Goal: Task Accomplishment & Management: Manage account settings

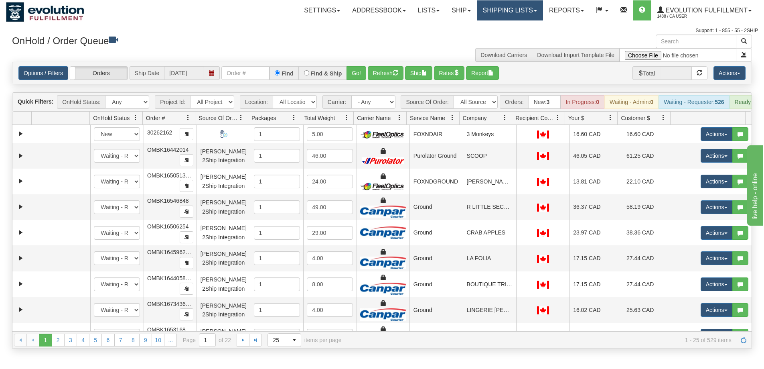
click at [483, 6] on link "Shipping lists" at bounding box center [510, 10] width 66 height 20
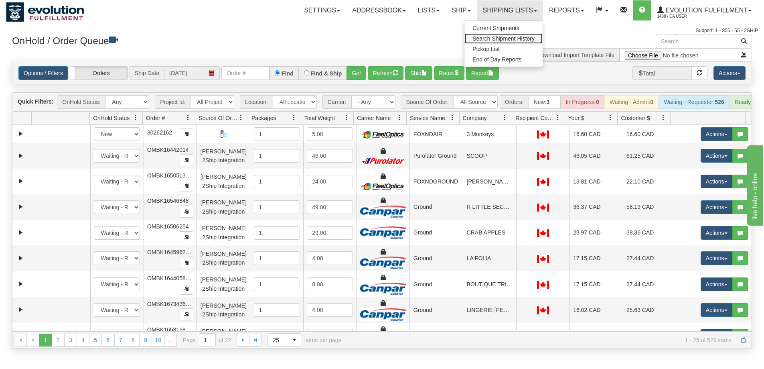
click at [499, 42] on link "Search Shipment History" at bounding box center [503, 38] width 78 height 10
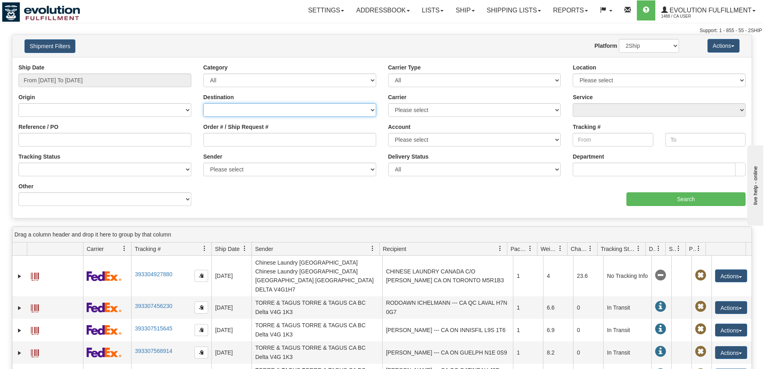
click at [327, 109] on select "Canada United States Mexico Puerto Rico Romania Australia New Zealand SouthAfri…" at bounding box center [289, 110] width 173 height 14
select select "US"
click at [203, 103] on select "Canada United States Mexico Puerto Rico Romania Australia New Zealand SouthAfri…" at bounding box center [289, 110] width 173 height 14
click at [124, 85] on input "From 09/17/2025 To 09/18/2025" at bounding box center [104, 80] width 173 height 14
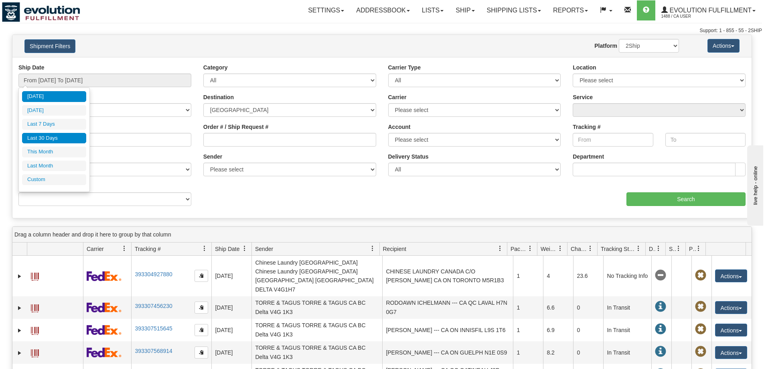
click at [39, 137] on li "Last 30 Days" at bounding box center [54, 138] width 64 height 11
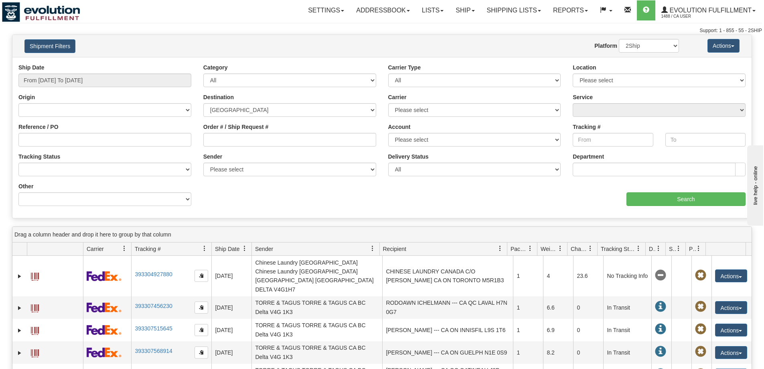
type input "From 08/20/2025 To 09/18/2025"
click at [646, 197] on input "Search" at bounding box center [686, 199] width 119 height 14
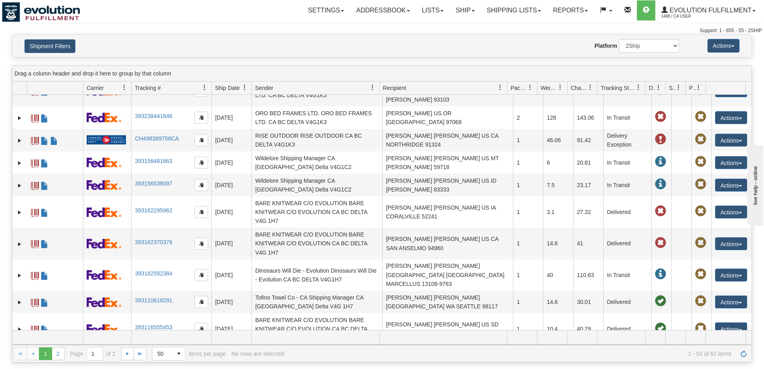
scroll to position [321, 0]
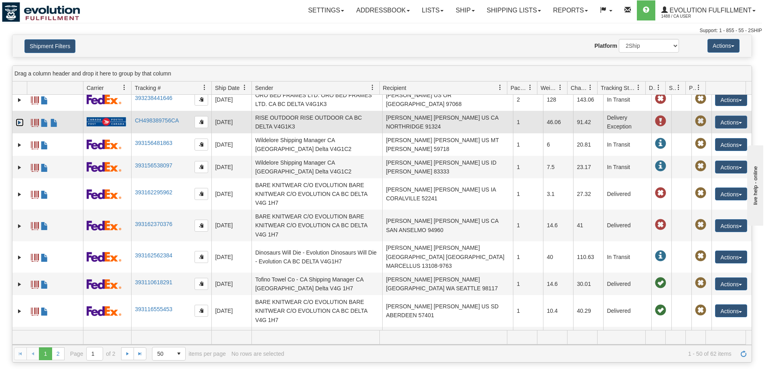
click at [17, 118] on link "Expand" at bounding box center [20, 122] width 8 height 8
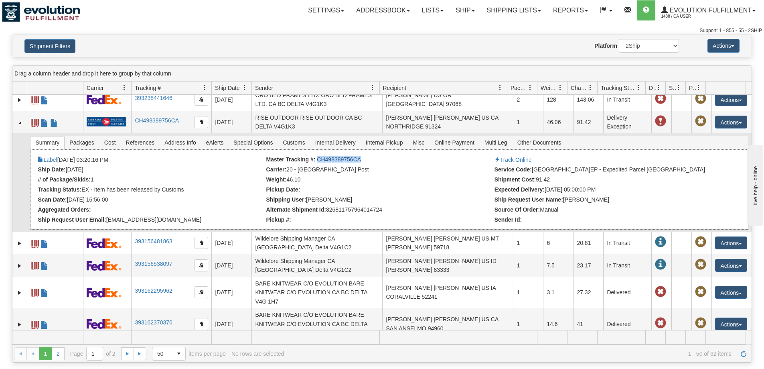
drag, startPoint x: 365, startPoint y: 139, endPoint x: 317, endPoint y: 141, distance: 47.8
click at [317, 156] on li "Master Tracking #: CH498389756CA" at bounding box center [379, 160] width 226 height 8
copy link "CH498389756CA"
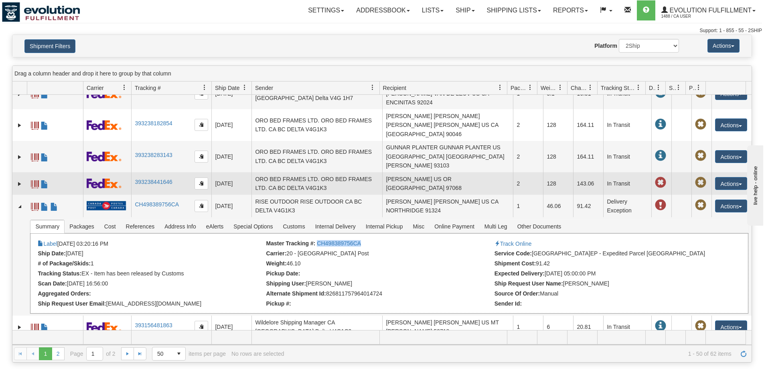
scroll to position [201, 0]
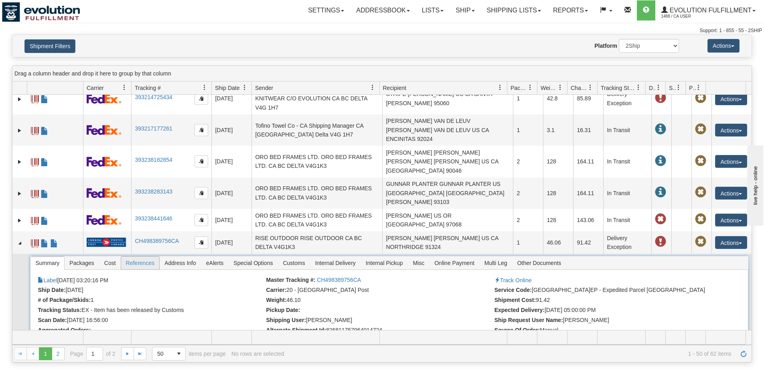
click at [131, 256] on span "References" at bounding box center [140, 262] width 39 height 13
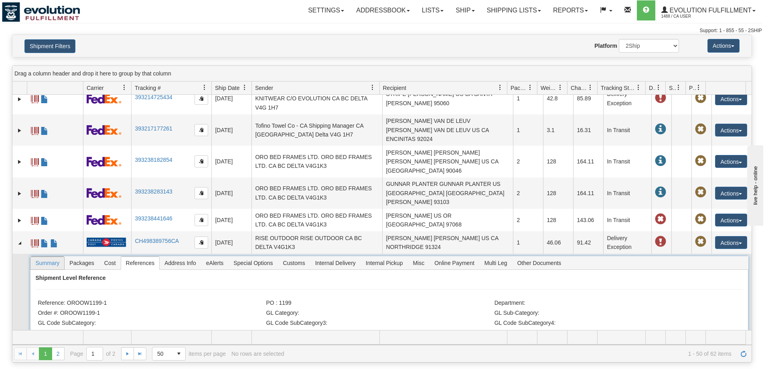
click at [43, 256] on span "Summary" at bounding box center [47, 262] width 34 height 13
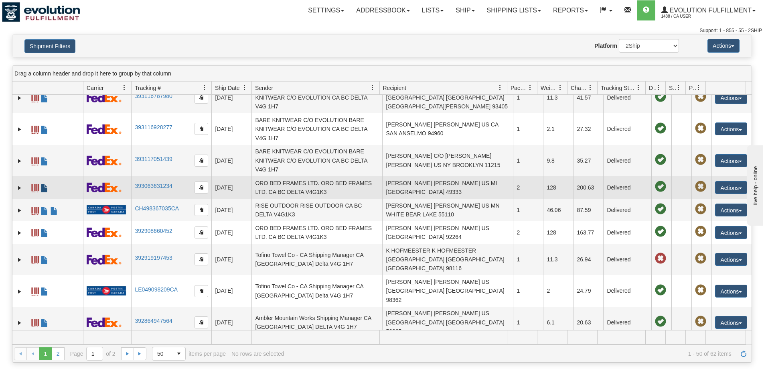
scroll to position [672, 0]
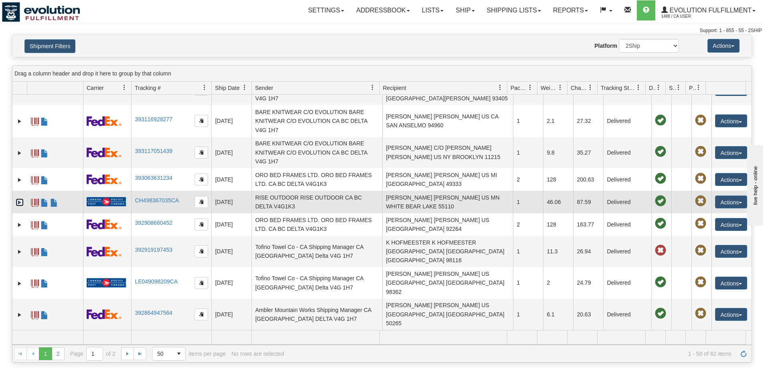
click at [18, 198] on link "Expand" at bounding box center [20, 202] width 8 height 8
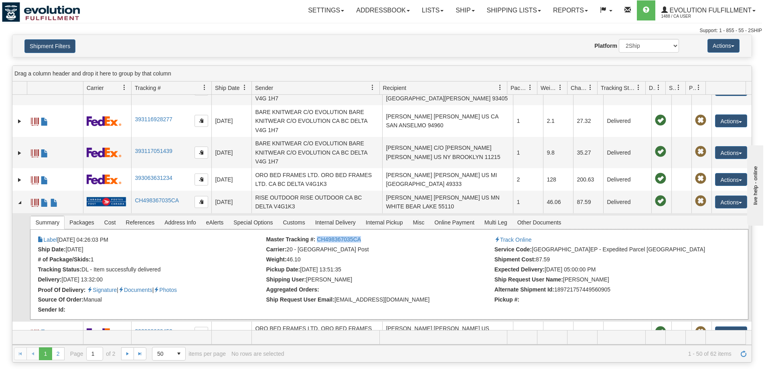
drag, startPoint x: 365, startPoint y: 212, endPoint x: 316, endPoint y: 216, distance: 48.3
click at [316, 236] on li "Master Tracking #: CH498367035CA" at bounding box center [379, 240] width 226 height 8
copy link "CH498367035CA"
click at [417, 229] on div "× Attached Images Close Label 09/09/2025 04:26:03 PM Master Tracking #: CH49836…" at bounding box center [389, 274] width 718 height 90
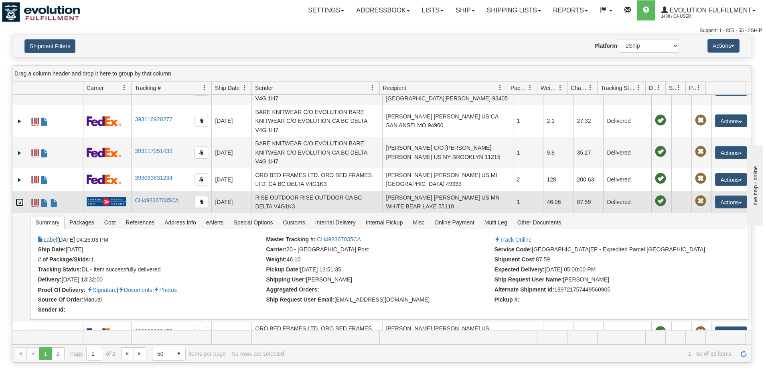
click at [20, 198] on link "Collapse" at bounding box center [20, 202] width 8 height 8
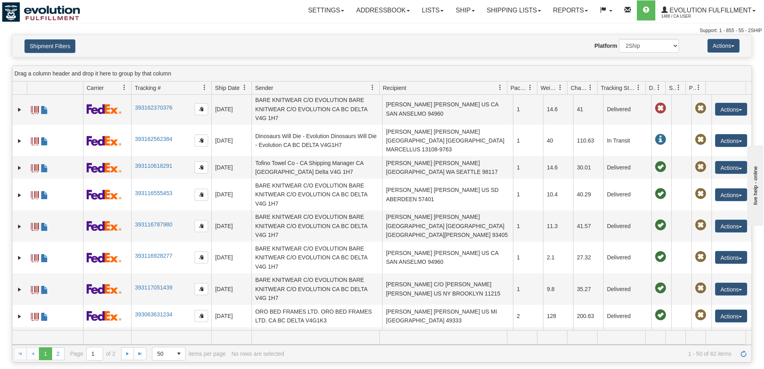
scroll to position [531, 0]
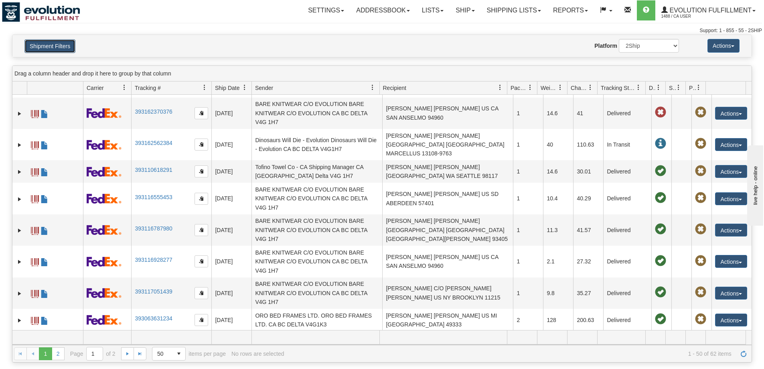
click at [44, 43] on button "Shipment Filters" at bounding box center [49, 46] width 51 height 14
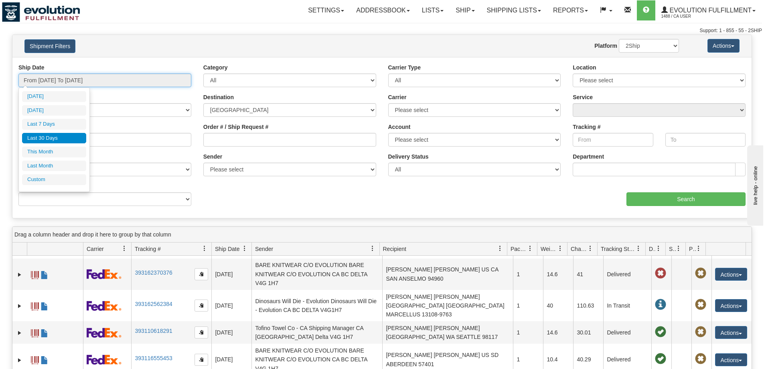
click at [149, 79] on input "From 08/20/2025 To 09/18/2025" at bounding box center [104, 80] width 173 height 14
click at [425, 110] on select "Please select Canada Post Canpar DHL FedEx FedEx Express® FleetOptics Inc. GTA …" at bounding box center [474, 110] width 173 height 14
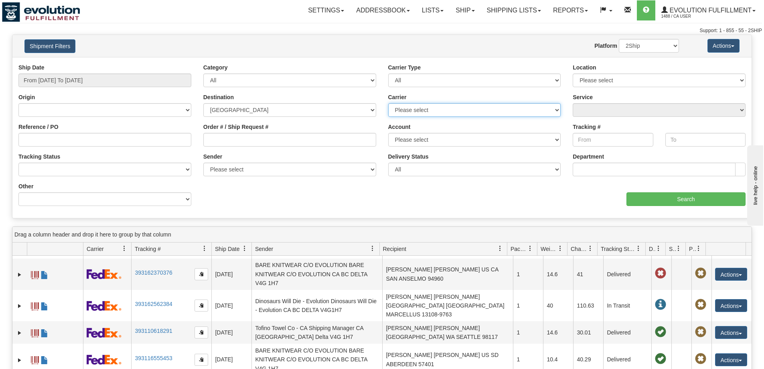
select select "8"
click at [388, 103] on select "Please select Canada Post Canpar DHL FedEx FedEx Express® FleetOptics Inc. GTA …" at bounding box center [474, 110] width 173 height 14
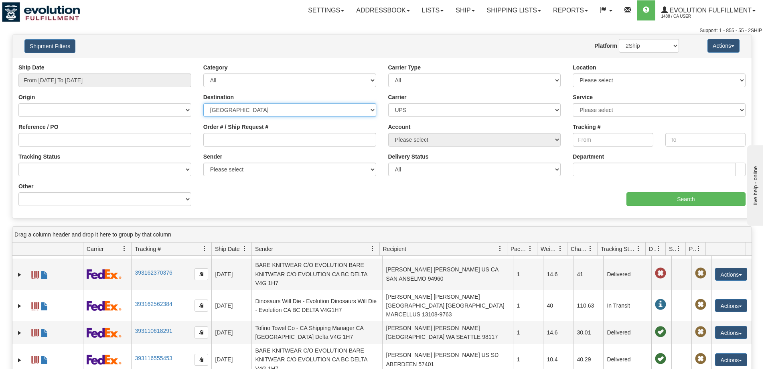
click at [322, 110] on select "Canada United States Mexico Puerto Rico Romania Australia New Zealand SouthAfri…" at bounding box center [289, 110] width 173 height 14
select select "CA"
click at [203, 103] on select "Canada United States Mexico Puerto Rico Romania Australia New Zealand SouthAfri…" at bounding box center [289, 110] width 173 height 14
click at [318, 113] on select "Canada United States Mexico Puerto Rico Romania Australia New Zealand SouthAfri…" at bounding box center [289, 110] width 173 height 14
select select
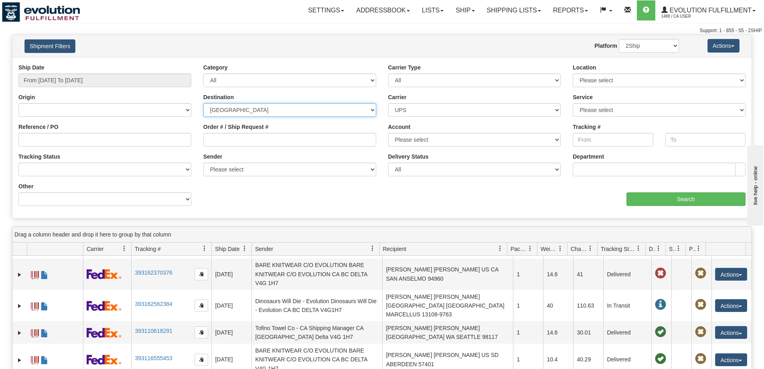
click at [203, 103] on select "Canada United States Mexico Puerto Rico Romania Australia New Zealand SouthAfri…" at bounding box center [289, 110] width 173 height 14
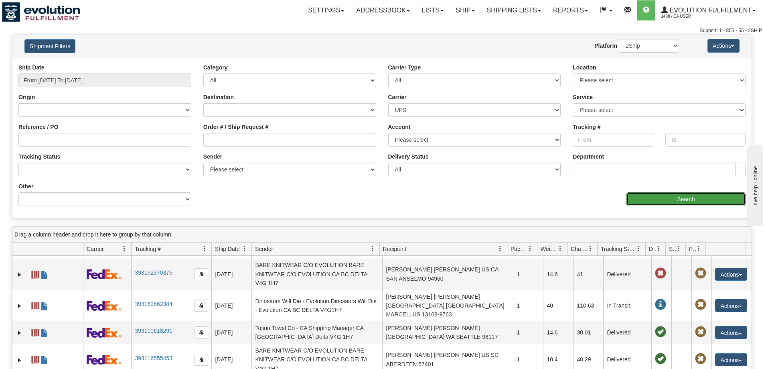
click at [694, 198] on input "Search" at bounding box center [686, 199] width 119 height 14
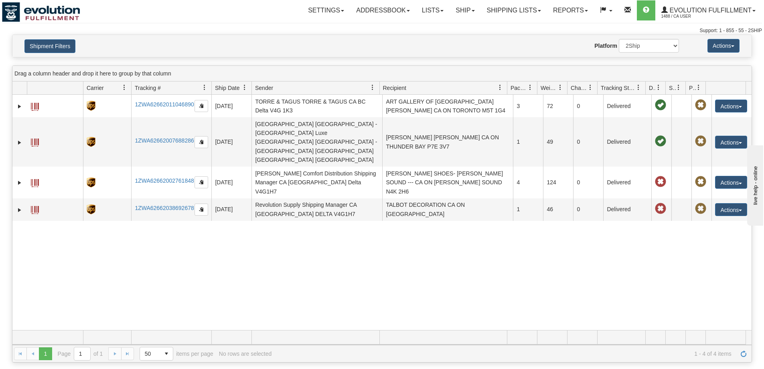
scroll to position [0, 0]
click at [555, 6] on link "Reports" at bounding box center [570, 10] width 47 height 20
click at [547, 25] on span "Standard" at bounding box center [539, 28] width 23 height 6
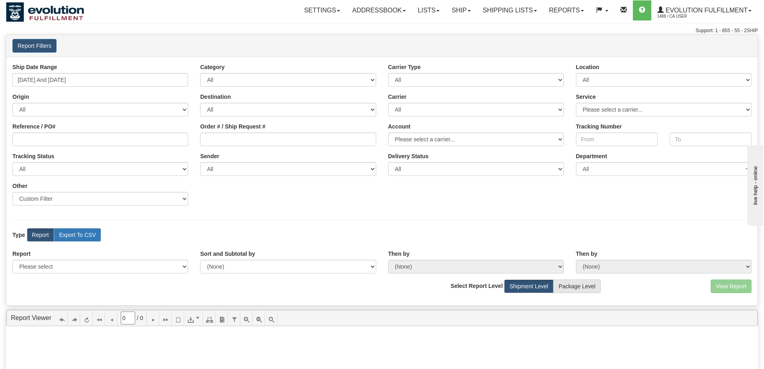
click at [70, 233] on label "Export To CSV" at bounding box center [77, 235] width 47 height 14
radio input "true"
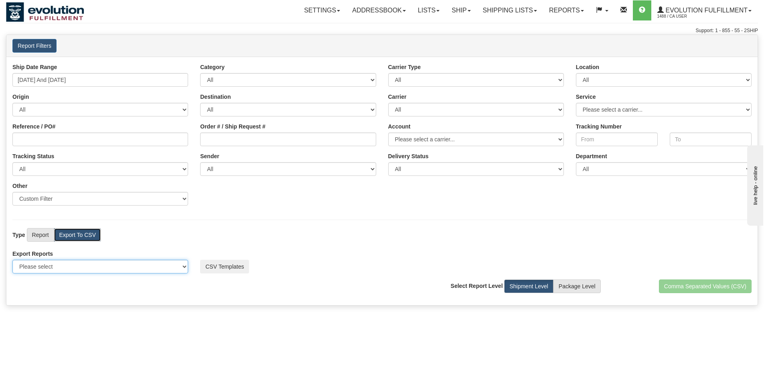
click at [61, 267] on select "Please select US Imports Section 321 US Imports Section 321 V2 US Imports Secti…" at bounding box center [100, 267] width 176 height 14
select select "169"
click at [12, 260] on select "Please select US Imports Section 321 US Imports Section 321 V2 US Imports Secti…" at bounding box center [100, 267] width 176 height 14
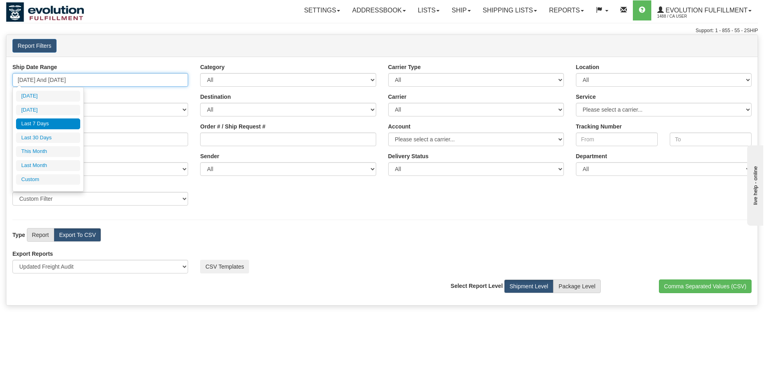
click at [88, 81] on input "[DATE] And [DATE]" at bounding box center [100, 80] width 176 height 14
type input "[DATE]"
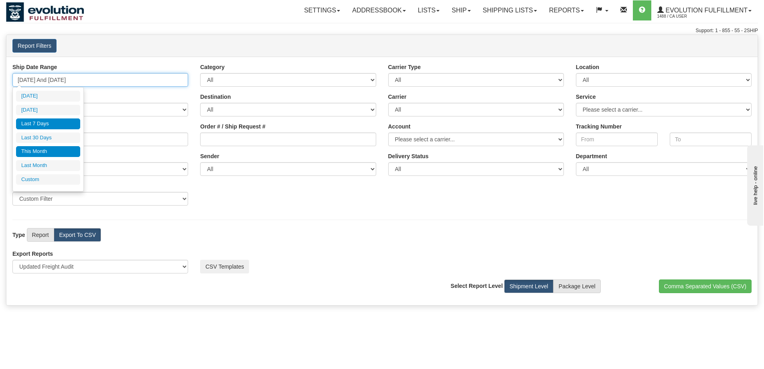
type input "[DATE]"
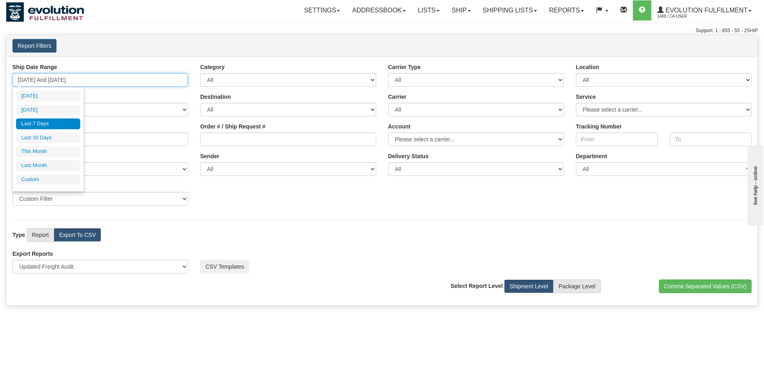
type input "[DATE]"
click at [43, 180] on li "Custom" at bounding box center [48, 179] width 64 height 11
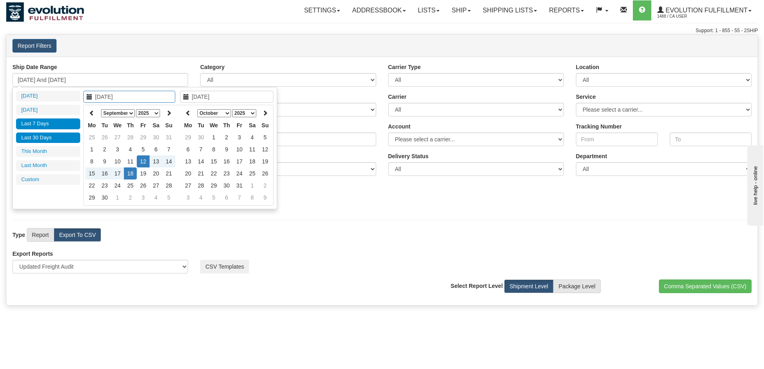
type input "[DATE]"
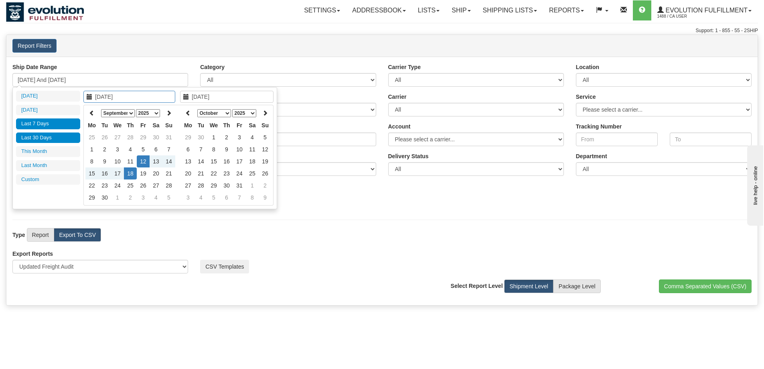
type input "[DATE]"
click at [91, 110] on icon at bounding box center [92, 113] width 6 height 6
type input "[DATE]"
click at [107, 134] on td "1" at bounding box center [104, 137] width 13 height 12
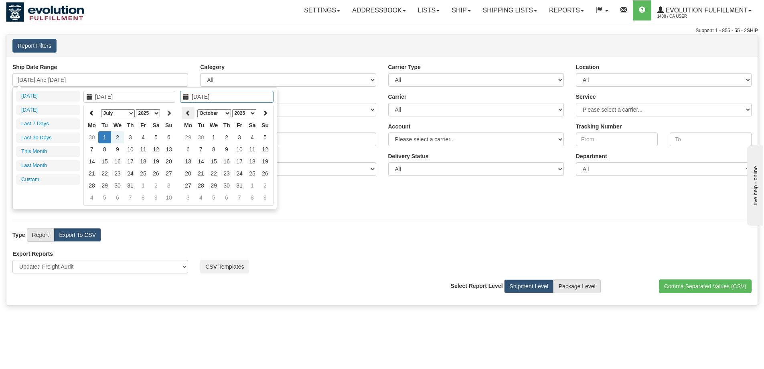
click at [188, 113] on icon at bounding box center [188, 113] width 6 height 6
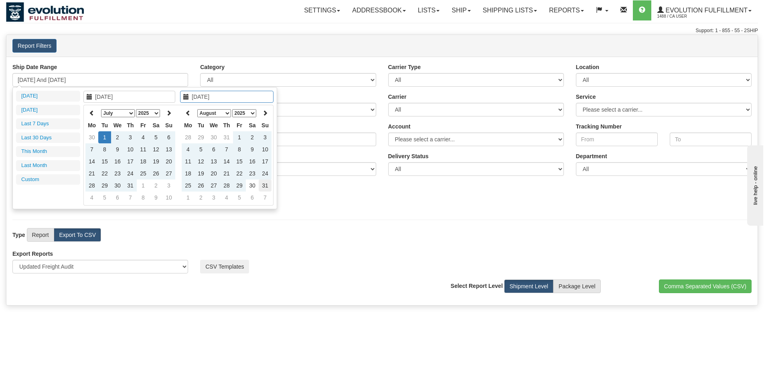
type input "[DATE]"
click at [260, 185] on td "31" at bounding box center [265, 185] width 13 height 12
type input "07/01/2025 And 08/31/2025"
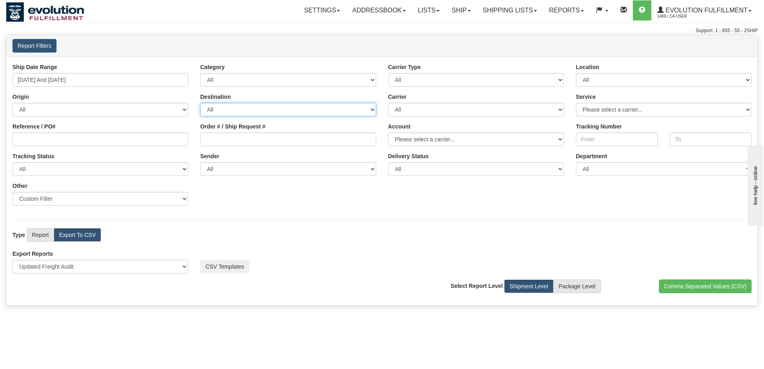
click at [306, 112] on select "All AFGHANISTAN ALAND ISLANDS ALBANIA ALGERIA AMERICAN SAMOA ANDORRA ANGOLA ANG…" at bounding box center [288, 110] width 176 height 14
select select "CA"
click at [200, 103] on select "All AFGHANISTAN ALAND ISLANDS ALBANIA ALGERIA AMERICAN SAMOA ANDORRA ANGOLA ANG…" at bounding box center [288, 110] width 176 height 14
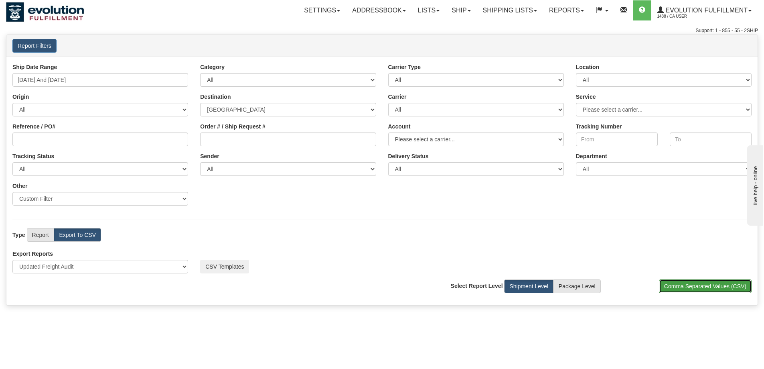
click at [728, 286] on button "Comma Separated Values (CSV)" at bounding box center [705, 286] width 93 height 14
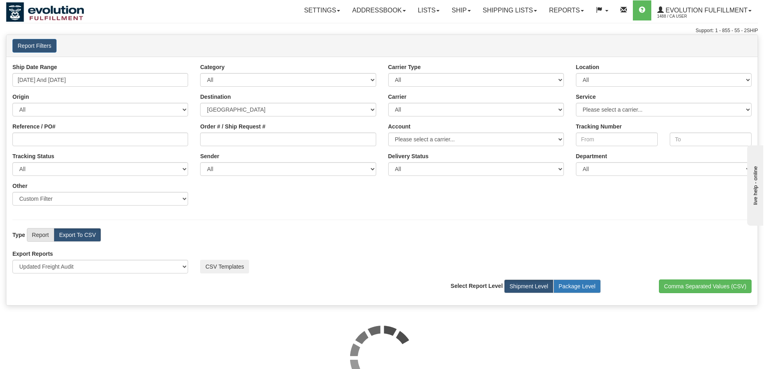
click at [570, 286] on label "Package Level" at bounding box center [577, 286] width 47 height 14
radio input "true"
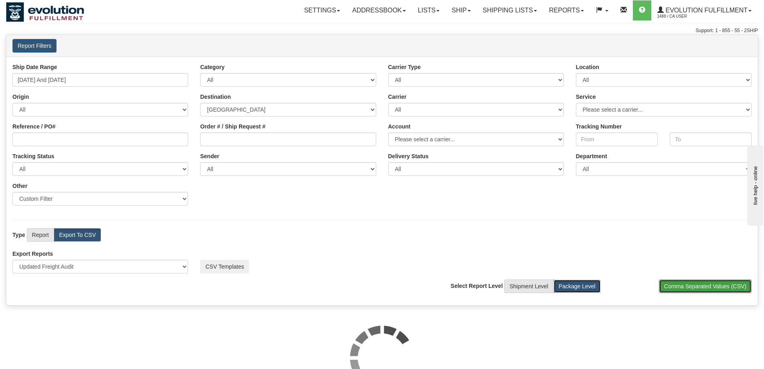
click at [677, 283] on button "Comma Separated Values (CSV)" at bounding box center [705, 286] width 93 height 14
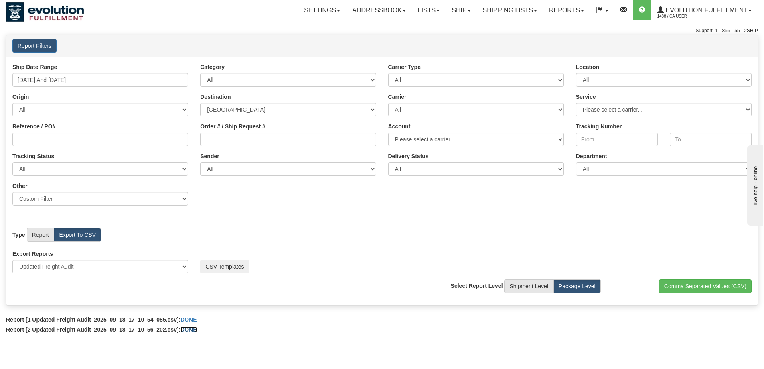
click at [193, 330] on link "DONE" at bounding box center [189, 329] width 16 height 6
click at [211, 263] on button "CSV Templates" at bounding box center [224, 267] width 49 height 14
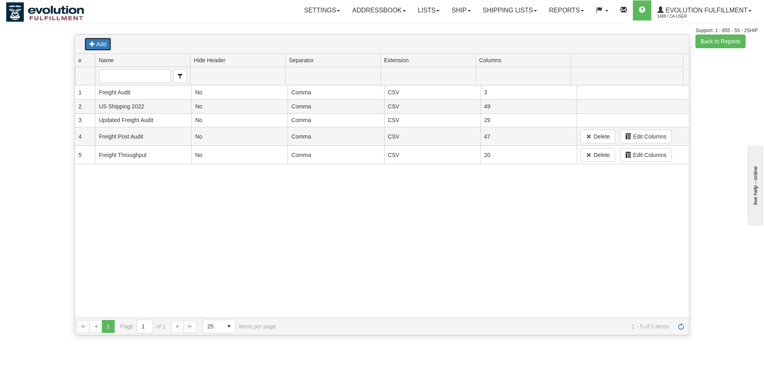
click at [104, 39] on button "Add" at bounding box center [97, 44] width 27 height 14
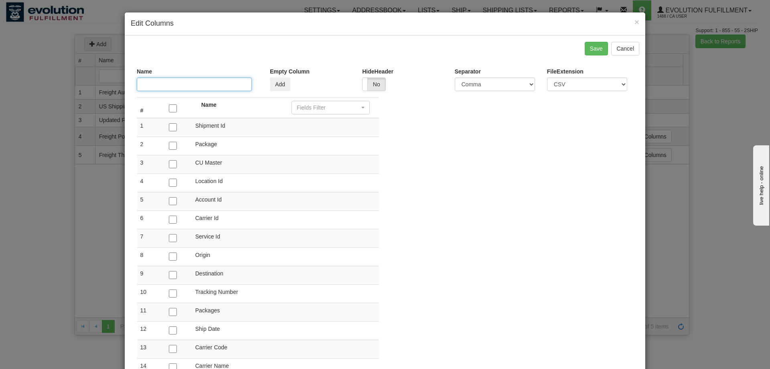
click at [180, 85] on input "text" at bounding box center [194, 84] width 115 height 14
type input "Web Shipping Audit"
click at [171, 126] on input "checkbox" at bounding box center [173, 127] width 8 height 8
checkbox input "true"
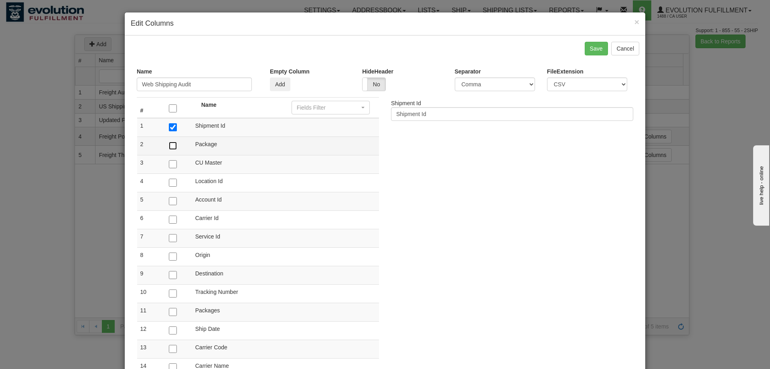
click at [169, 144] on input "checkbox" at bounding box center [173, 146] width 8 height 8
checkbox input "true"
click at [170, 200] on input "checkbox" at bounding box center [173, 201] width 8 height 8
checkbox input "true"
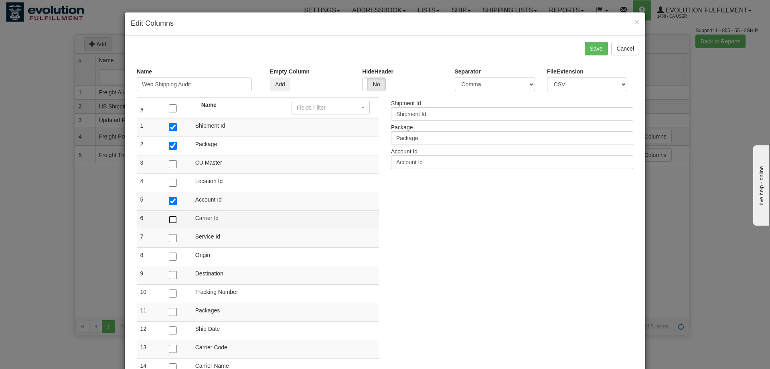
click at [170, 217] on input "checkbox" at bounding box center [173, 219] width 8 height 8
checkbox input "true"
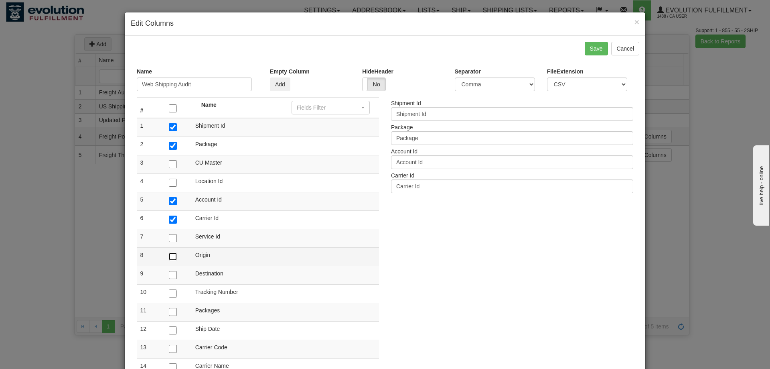
click at [172, 258] on input "checkbox" at bounding box center [173, 256] width 8 height 8
checkbox input "true"
click at [169, 277] on input "checkbox" at bounding box center [173, 275] width 8 height 8
checkbox input "true"
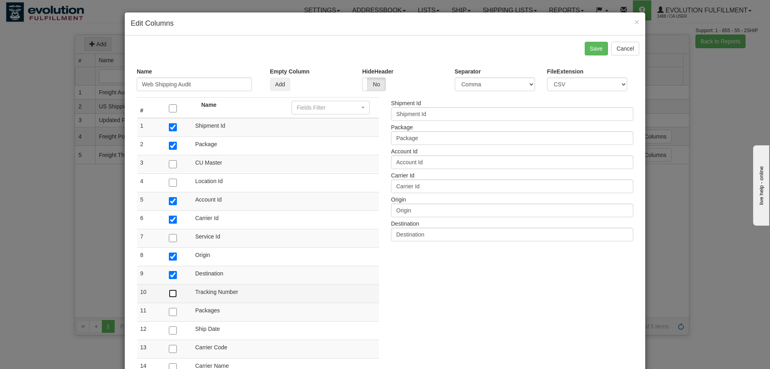
click at [171, 294] on input "checkbox" at bounding box center [173, 293] width 8 height 8
checkbox input "true"
click at [169, 313] on input "checkbox" at bounding box center [173, 312] width 8 height 8
checkbox input "true"
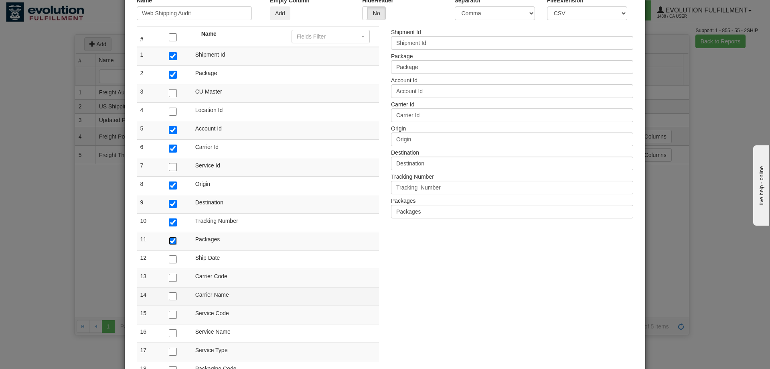
scroll to position [80, 0]
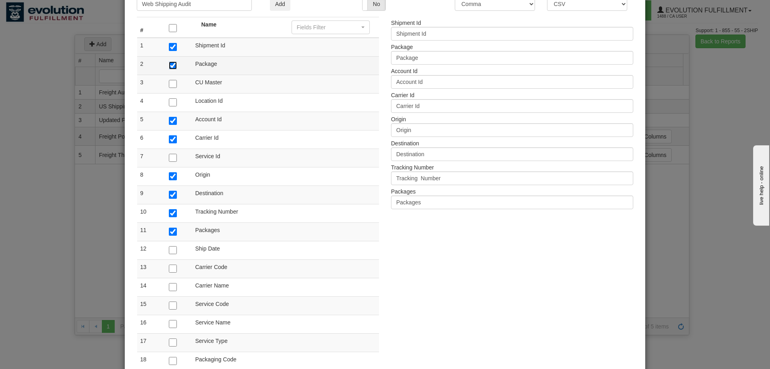
click at [169, 62] on input "checkbox" at bounding box center [173, 65] width 8 height 8
checkbox input "false"
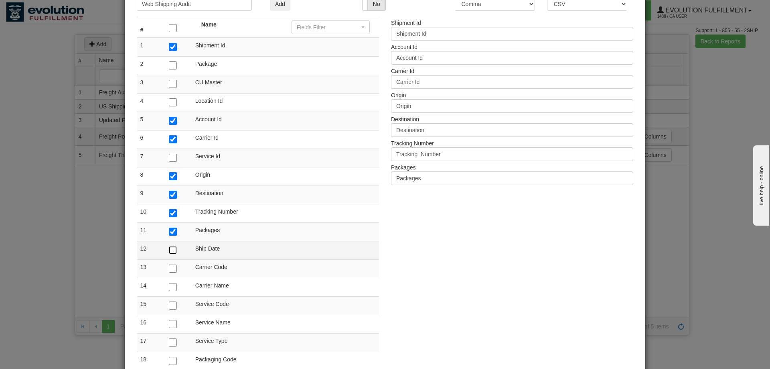
click at [169, 246] on input "checkbox" at bounding box center [173, 250] width 8 height 8
checkbox input "true"
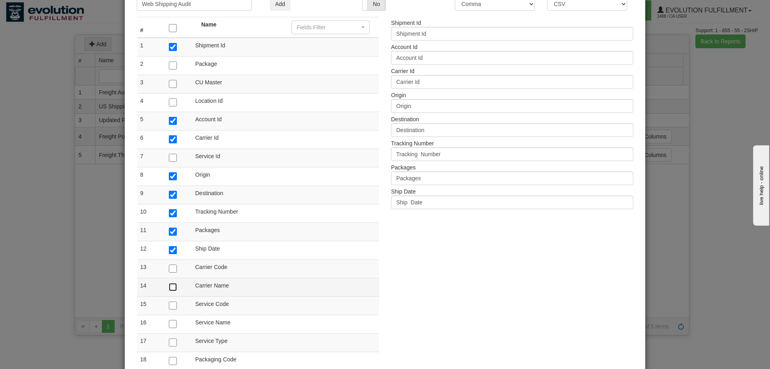
click at [170, 286] on input "checkbox" at bounding box center [173, 287] width 8 height 8
checkbox input "true"
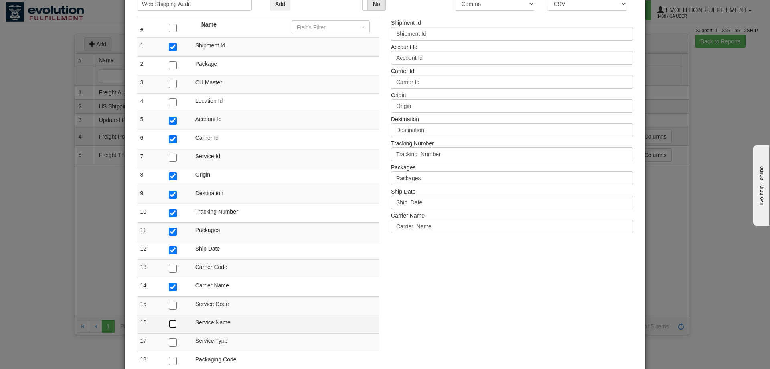
click at [171, 320] on input "checkbox" at bounding box center [173, 324] width 8 height 8
checkbox input "true"
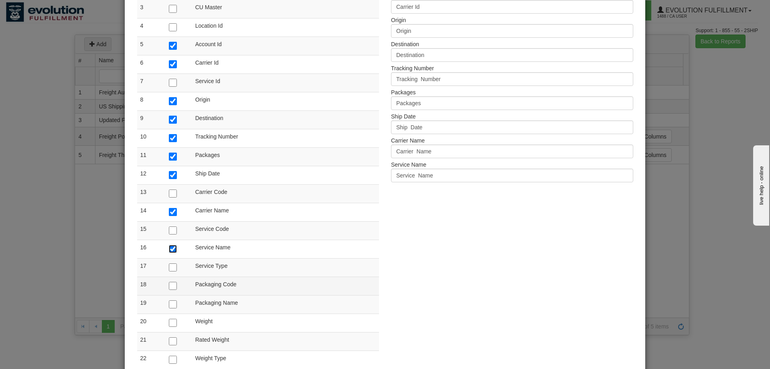
scroll to position [160, 0]
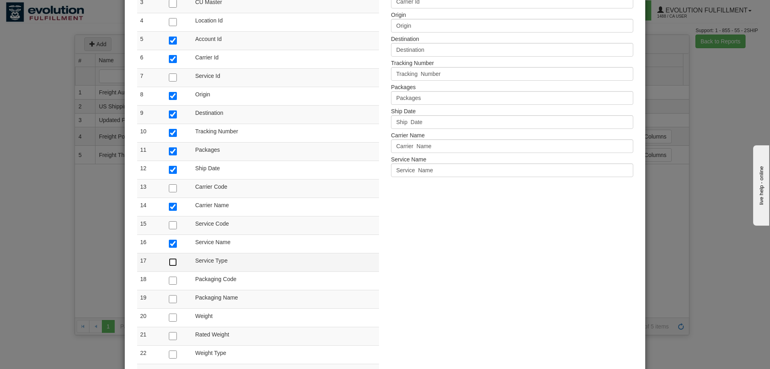
click at [170, 261] on input "checkbox" at bounding box center [173, 262] width 8 height 8
checkbox input "true"
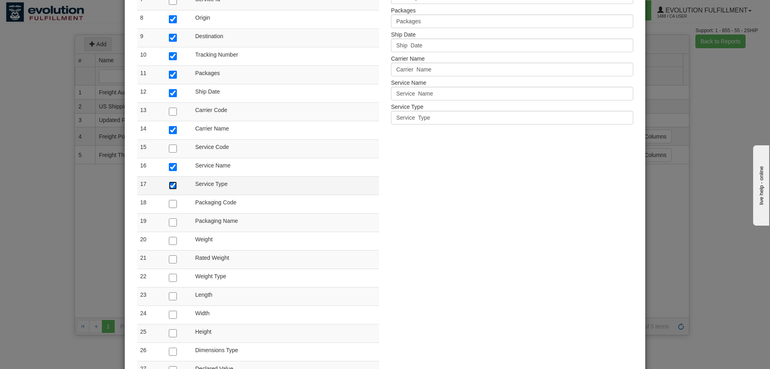
scroll to position [241, 0]
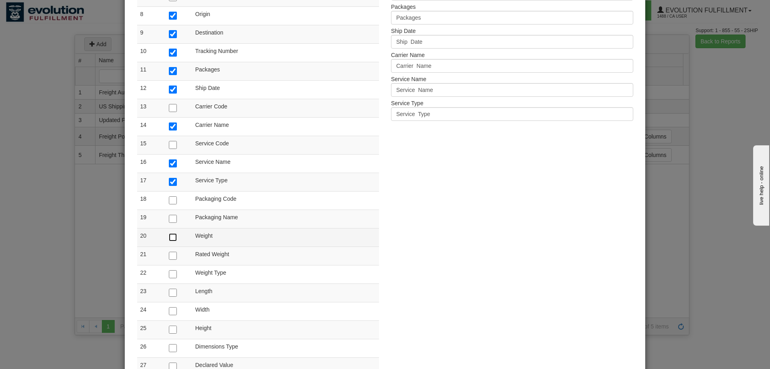
click at [170, 237] on input "checkbox" at bounding box center [173, 237] width 8 height 8
checkbox input "true"
click at [169, 256] on input "checkbox" at bounding box center [173, 256] width 8 height 8
checkbox input "true"
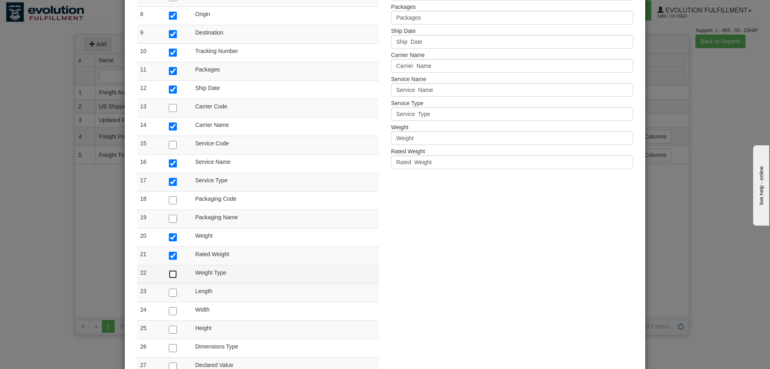
click at [169, 274] on input "checkbox" at bounding box center [173, 274] width 8 height 8
checkbox input "true"
click at [169, 290] on input "checkbox" at bounding box center [173, 292] width 8 height 8
checkbox input "true"
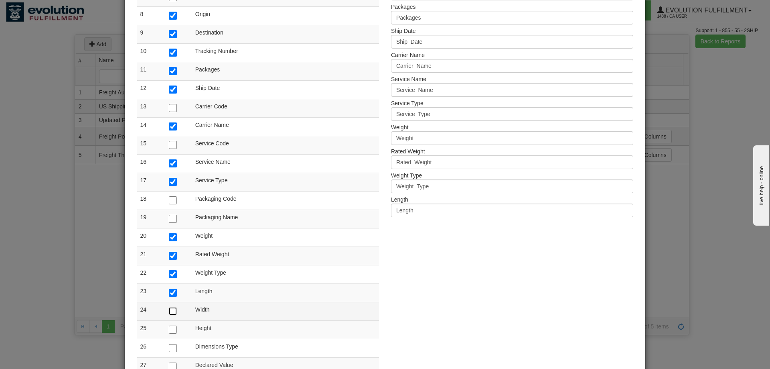
click at [170, 309] on input "checkbox" at bounding box center [173, 311] width 8 height 8
checkbox input "true"
drag, startPoint x: 168, startPoint y: 329, endPoint x: 170, endPoint y: 333, distance: 4.9
click at [169, 330] on input "checkbox" at bounding box center [173, 329] width 8 height 8
checkbox input "true"
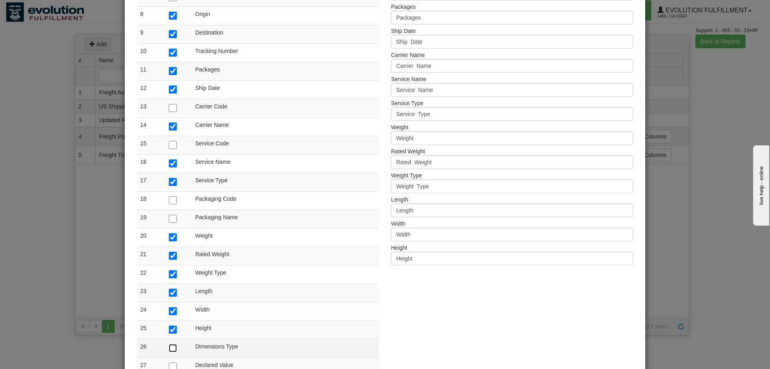
click at [170, 350] on input "checkbox" at bounding box center [173, 348] width 8 height 8
checkbox input "true"
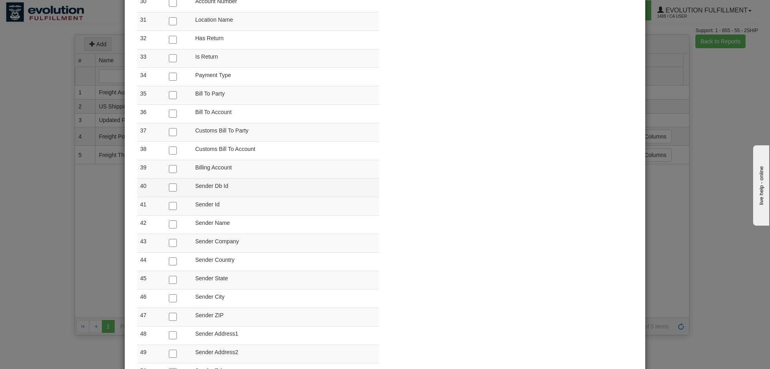
scroll to position [662, 0]
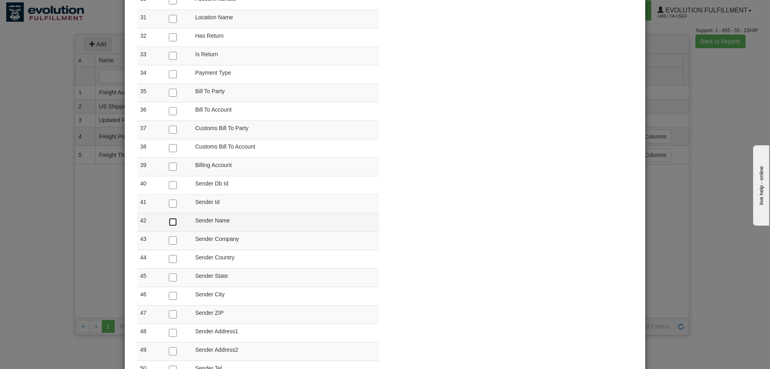
click at [171, 221] on input "checkbox" at bounding box center [173, 222] width 8 height 8
checkbox input "true"
click at [170, 241] on input "checkbox" at bounding box center [173, 240] width 8 height 8
checkbox input "true"
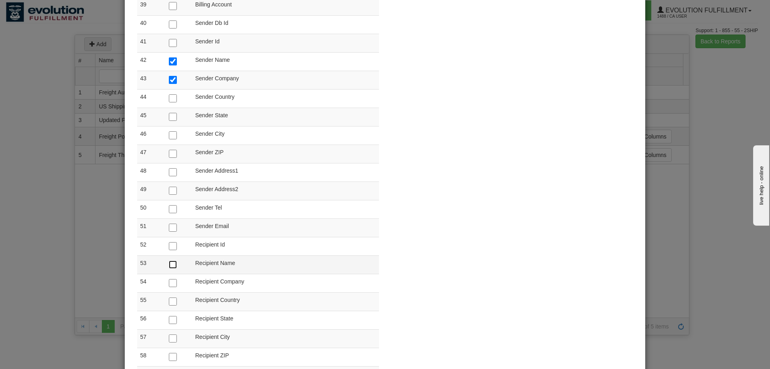
click at [169, 264] on input "checkbox" at bounding box center [173, 264] width 8 height 8
checkbox input "true"
click at [168, 276] on td at bounding box center [179, 283] width 26 height 18
click at [174, 284] on td at bounding box center [179, 283] width 26 height 18
click at [171, 301] on input "checkbox" at bounding box center [173, 301] width 8 height 8
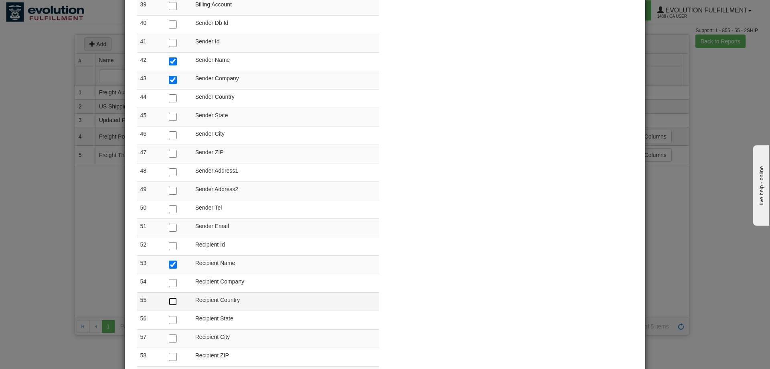
checkbox input "true"
click at [171, 283] on input "checkbox" at bounding box center [173, 283] width 8 height 8
checkbox input "true"
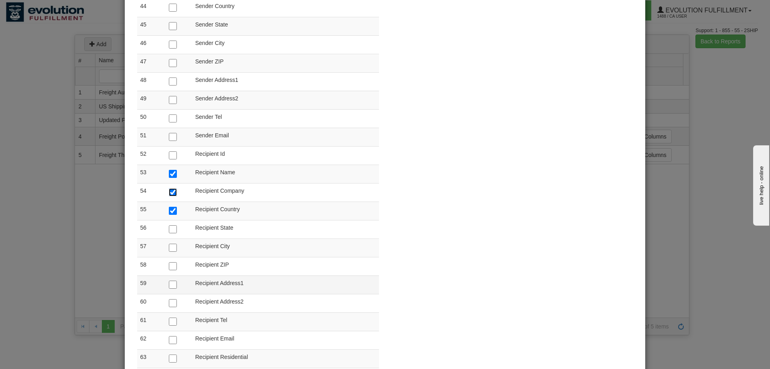
scroll to position [933, 0]
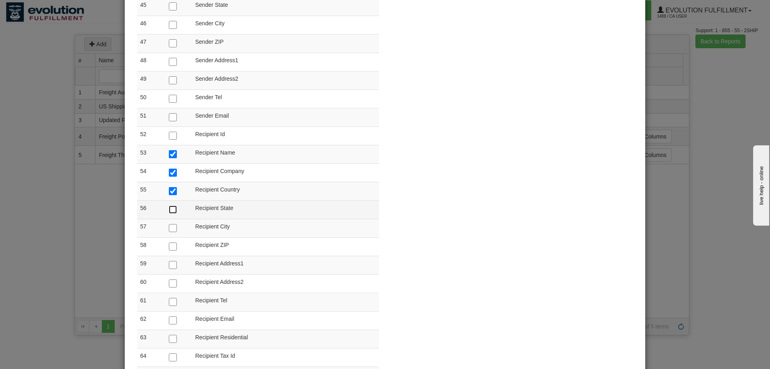
click at [169, 208] on input "checkbox" at bounding box center [173, 209] width 8 height 8
checkbox input "true"
click at [170, 230] on input "checkbox" at bounding box center [173, 228] width 8 height 8
checkbox input "true"
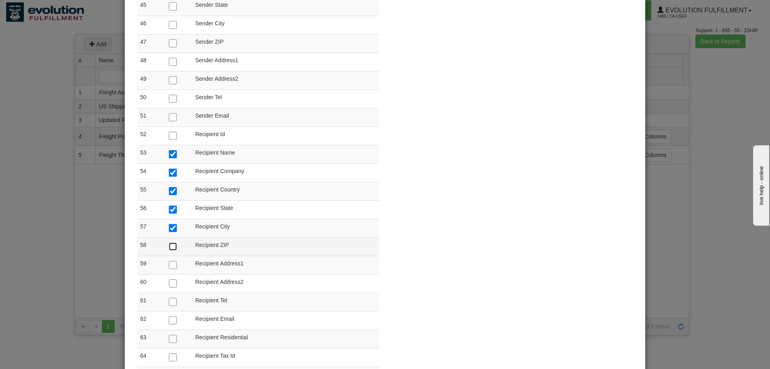
click at [171, 246] on input "checkbox" at bounding box center [173, 246] width 8 height 8
checkbox input "true"
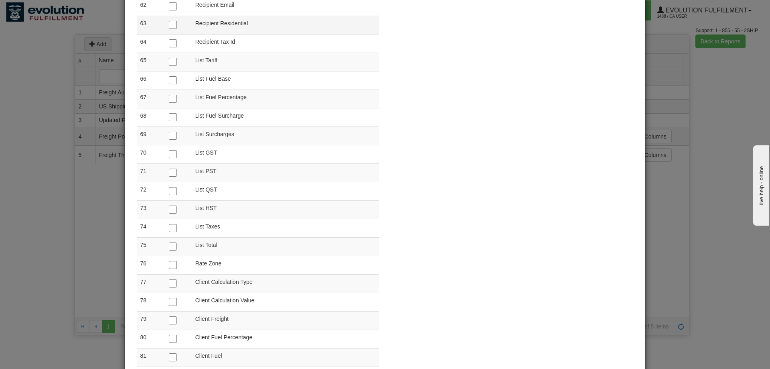
scroll to position [1264, 0]
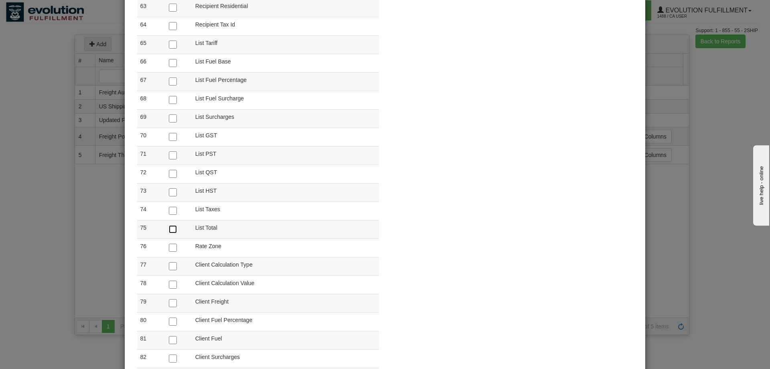
click at [171, 229] on input "checkbox" at bounding box center [173, 229] width 8 height 8
checkbox input "true"
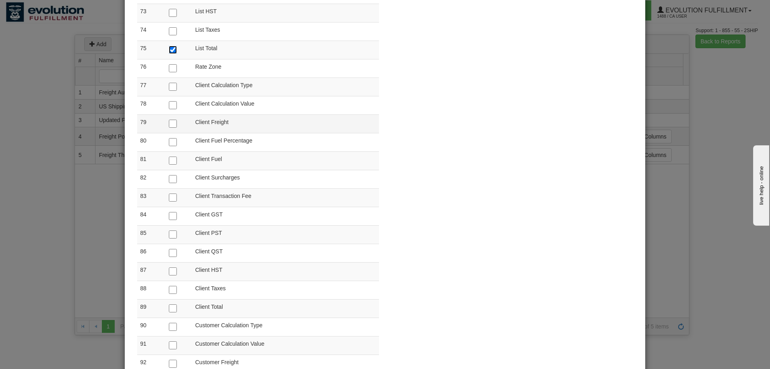
scroll to position [1444, 0]
click at [171, 304] on input "checkbox" at bounding box center [173, 307] width 8 height 8
checkbox input "true"
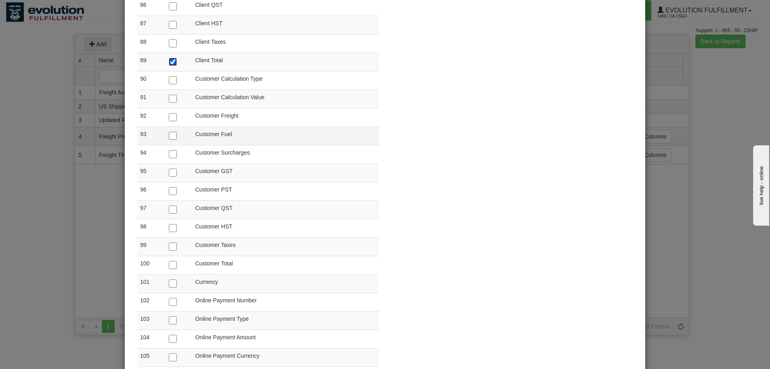
scroll to position [1705, 0]
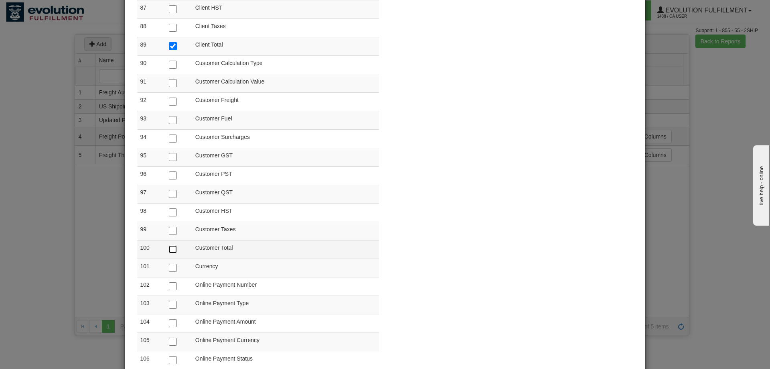
click at [170, 252] on input "checkbox" at bounding box center [173, 249] width 8 height 8
checkbox input "true"
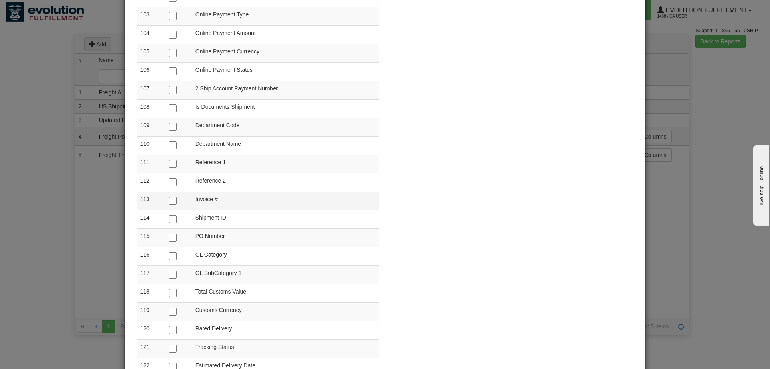
scroll to position [1996, 0]
click at [171, 161] on input "checkbox" at bounding box center [173, 161] width 8 height 8
checkbox input "true"
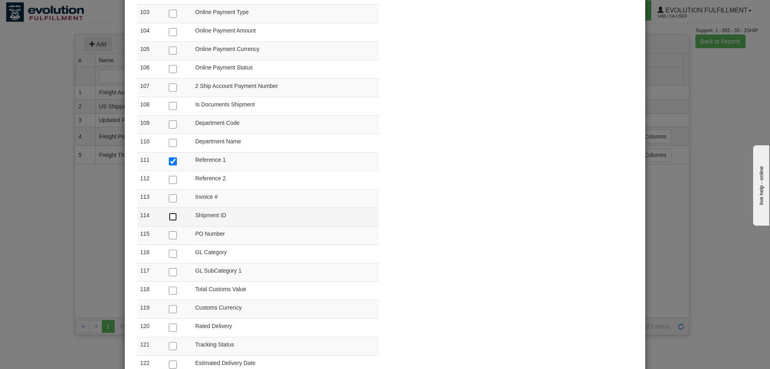
click at [172, 216] on input "checkbox" at bounding box center [173, 217] width 8 height 8
checkbox input "true"
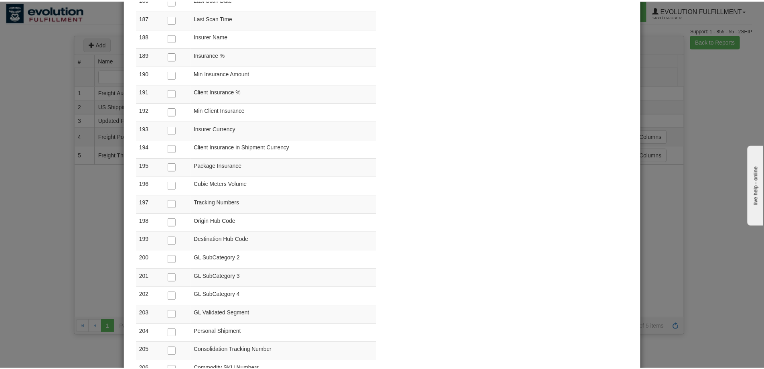
scroll to position [3806, 0]
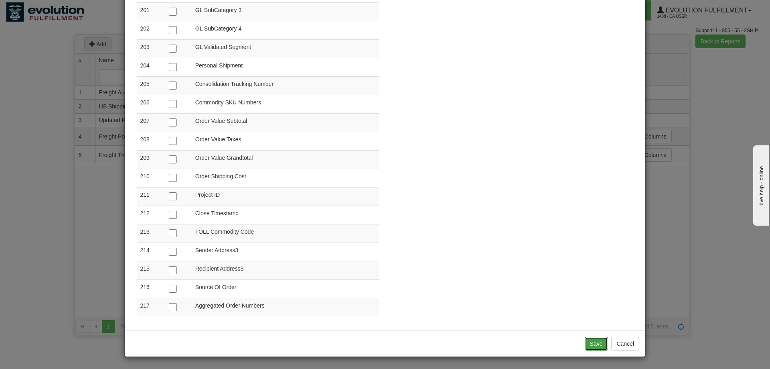
click at [590, 341] on button "Save" at bounding box center [596, 344] width 23 height 14
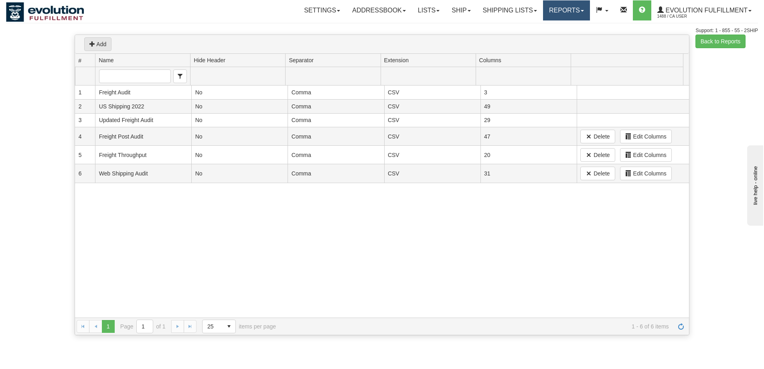
click at [553, 6] on link "Reports" at bounding box center [566, 10] width 47 height 20
click at [556, 30] on link "Standard" at bounding box center [552, 28] width 73 height 10
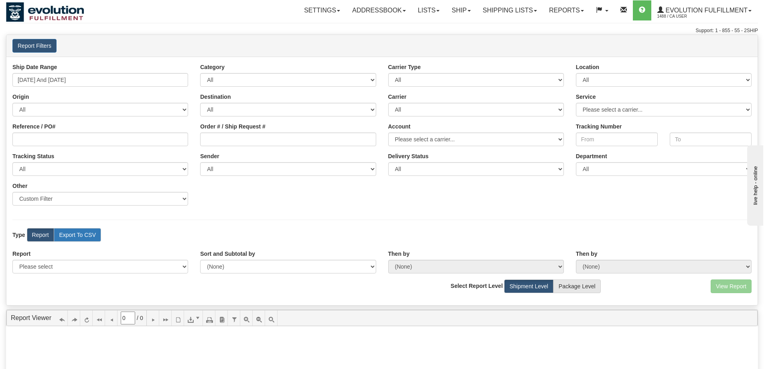
click at [78, 234] on label "Export To CSV" at bounding box center [77, 235] width 47 height 14
radio input "true"
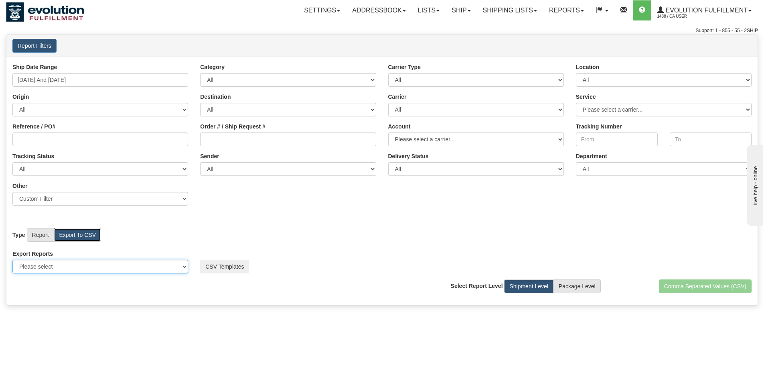
click at [60, 262] on select "Please select US Imports Section 321 US Imports Section 321 V2 US Imports Secti…" at bounding box center [100, 267] width 176 height 14
select select "218"
click at [12, 260] on select "Please select US Imports Section 321 US Imports Section 321 V2 US Imports Secti…" at bounding box center [100, 267] width 176 height 14
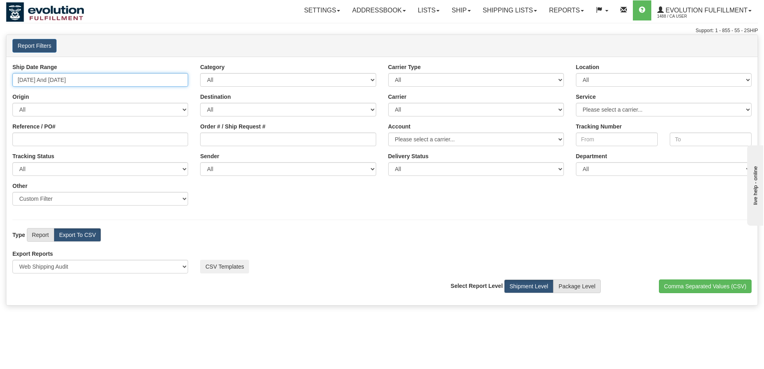
type input "[DATE]"
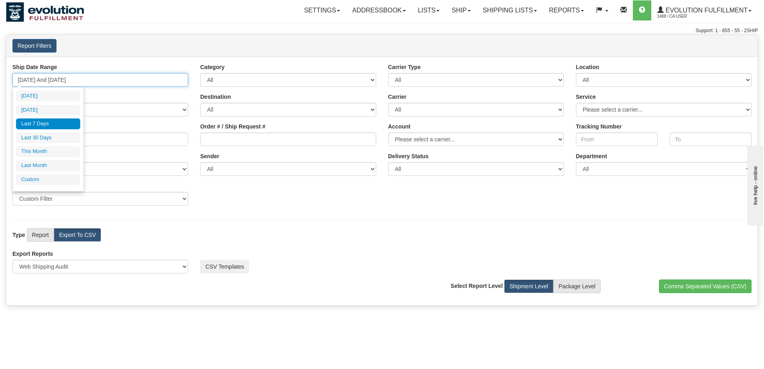
drag, startPoint x: 91, startPoint y: 73, endPoint x: 87, endPoint y: 78, distance: 6.3
click at [91, 74] on input "[DATE] And [DATE]" at bounding box center [100, 80] width 176 height 14
type input "[DATE]"
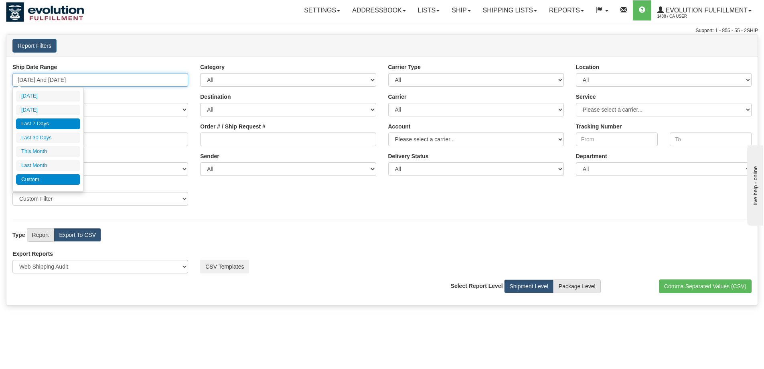
type input "[DATE]"
click at [31, 181] on li "Custom" at bounding box center [48, 179] width 64 height 11
type input "[DATE]"
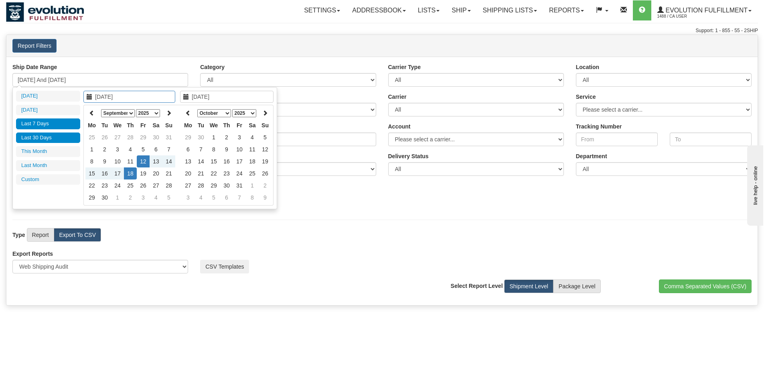
type input "[DATE]"
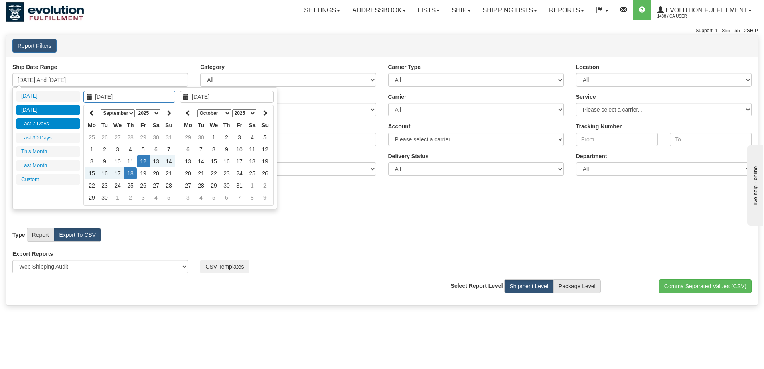
type input "[DATE]"
click at [91, 110] on icon at bounding box center [92, 113] width 6 height 6
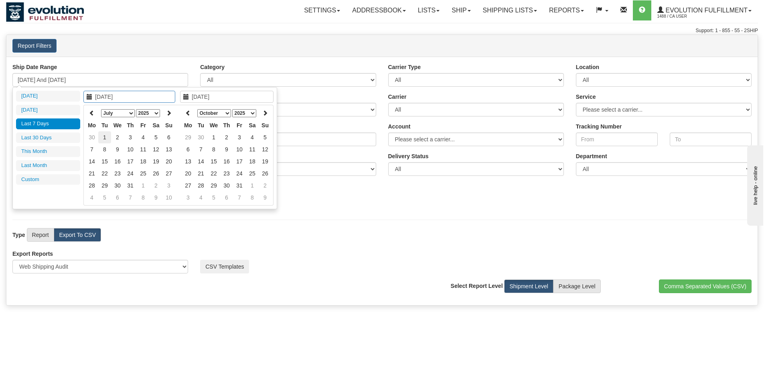
type input "[DATE]"
click at [105, 138] on td "1" at bounding box center [104, 137] width 13 height 12
click at [191, 114] on th at bounding box center [188, 113] width 13 height 12
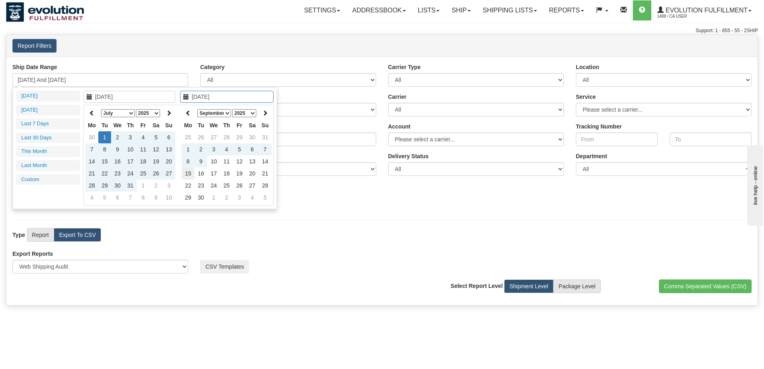
type input "[DATE]"
click at [194, 174] on td "15" at bounding box center [188, 173] width 13 height 12
type input "[DATE] And [DATE]"
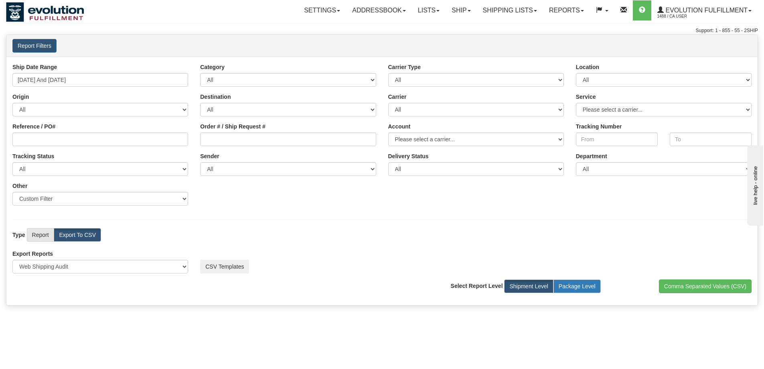
click at [578, 286] on label "Package Level" at bounding box center [577, 286] width 47 height 14
radio input "true"
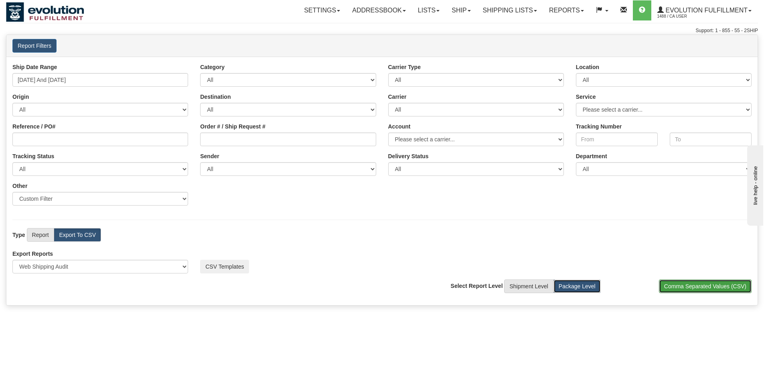
click at [669, 287] on button "Comma Separated Values (CSV)" at bounding box center [705, 286] width 93 height 14
